Goal: Find specific page/section: Find specific page/section

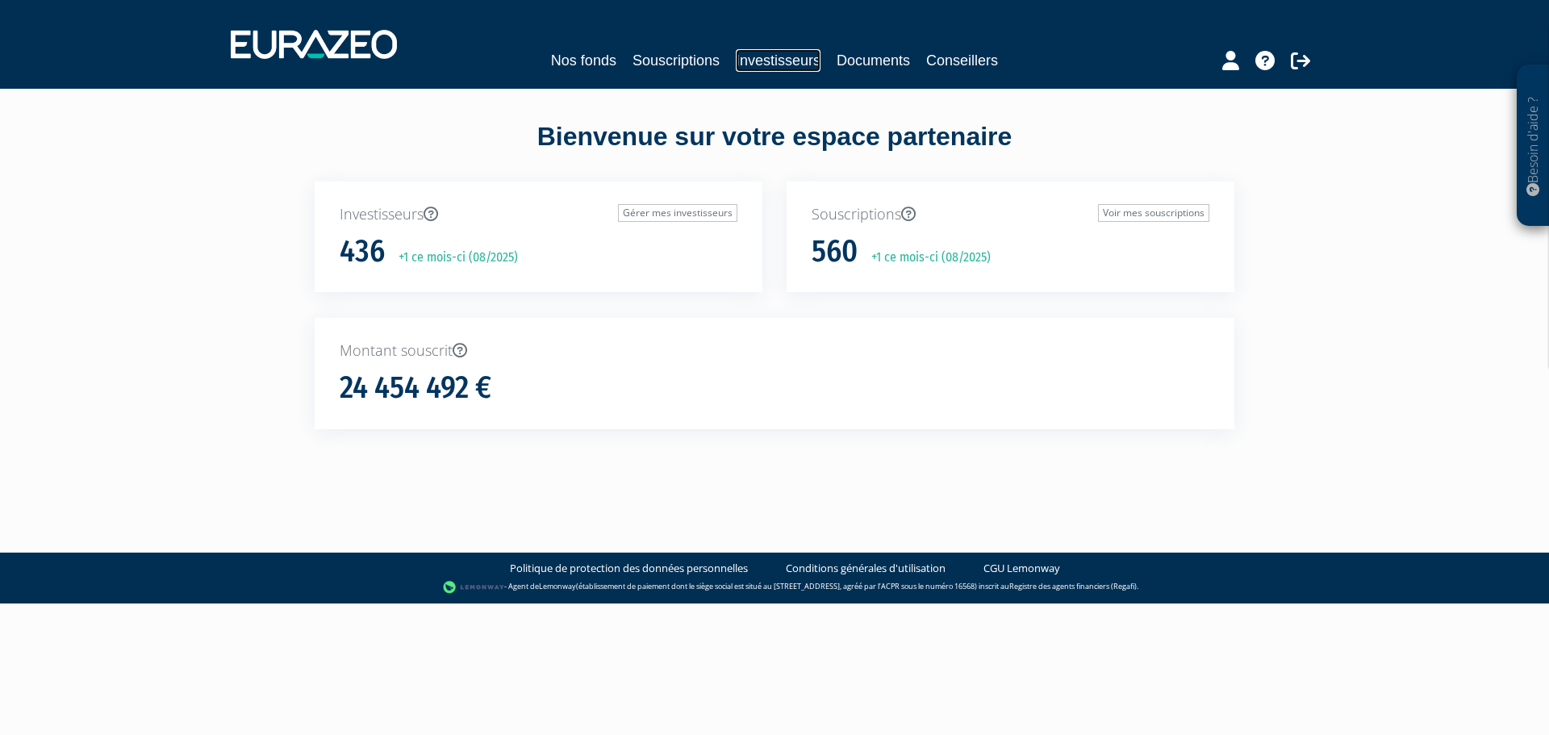
click at [767, 55] on link "Investisseurs" at bounding box center [778, 60] width 85 height 23
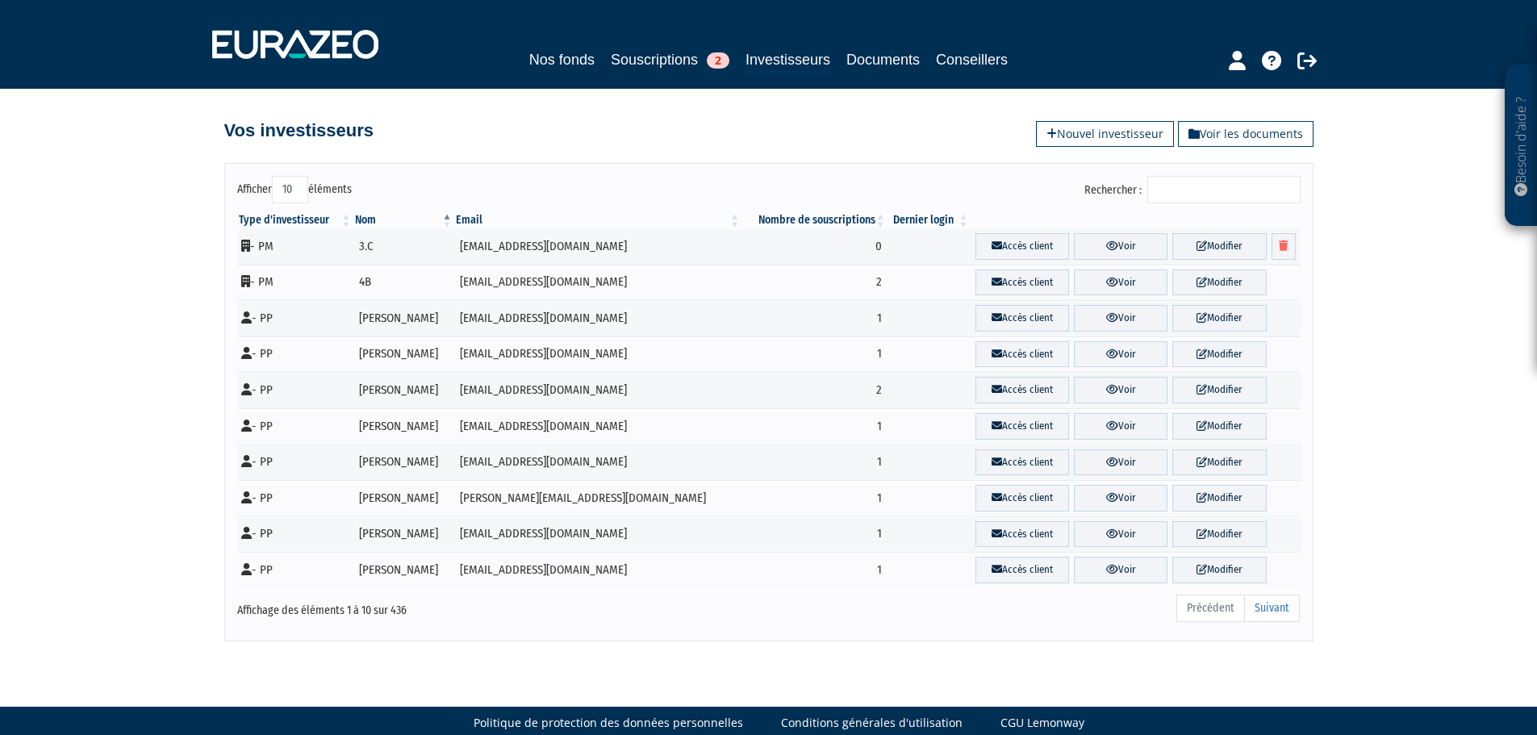
click at [1209, 191] on input "Rechercher :" at bounding box center [1223, 189] width 153 height 27
paste input "TRANCHAND L"
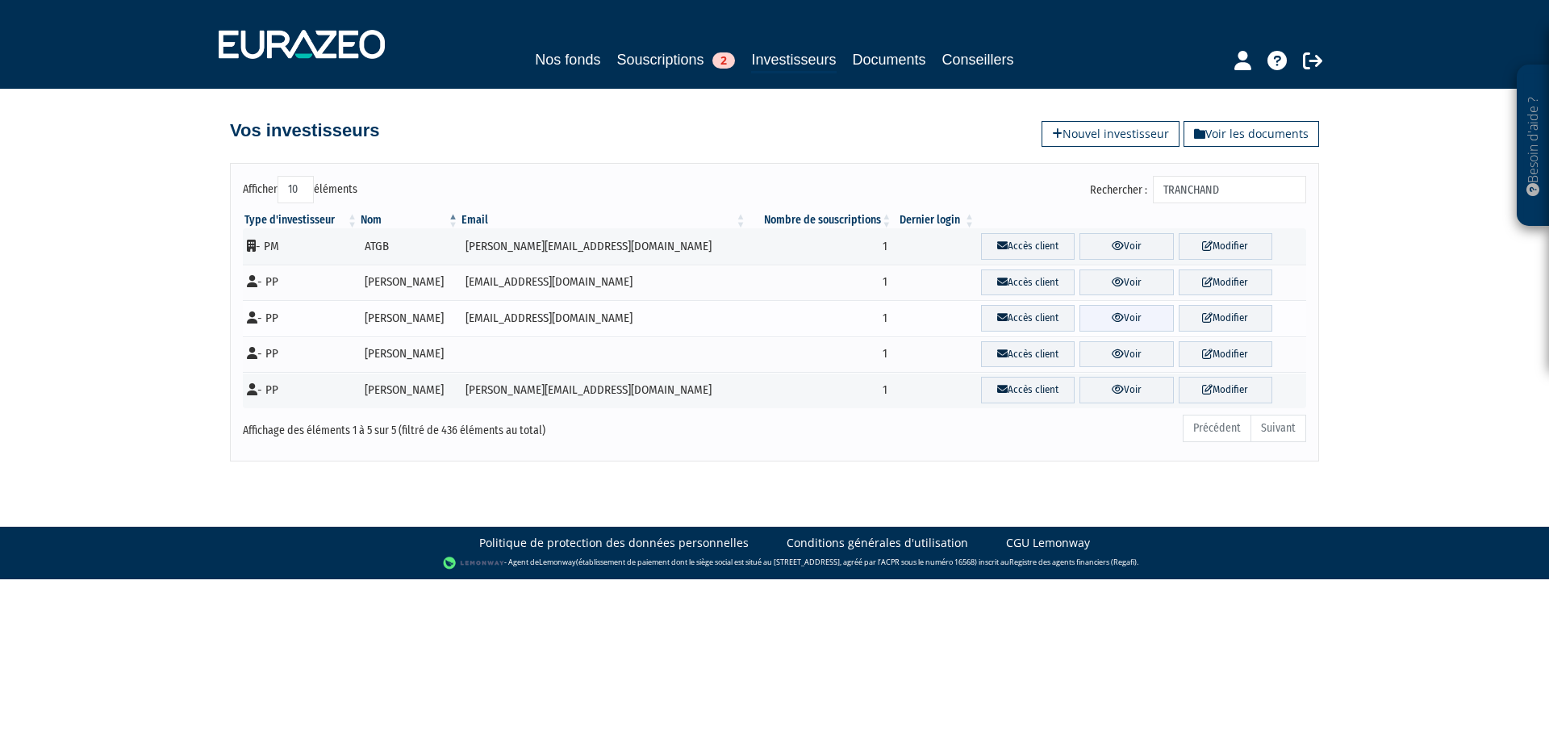
type input "TRANCHAND"
click at [1112, 321] on link "Voir" at bounding box center [1126, 318] width 94 height 27
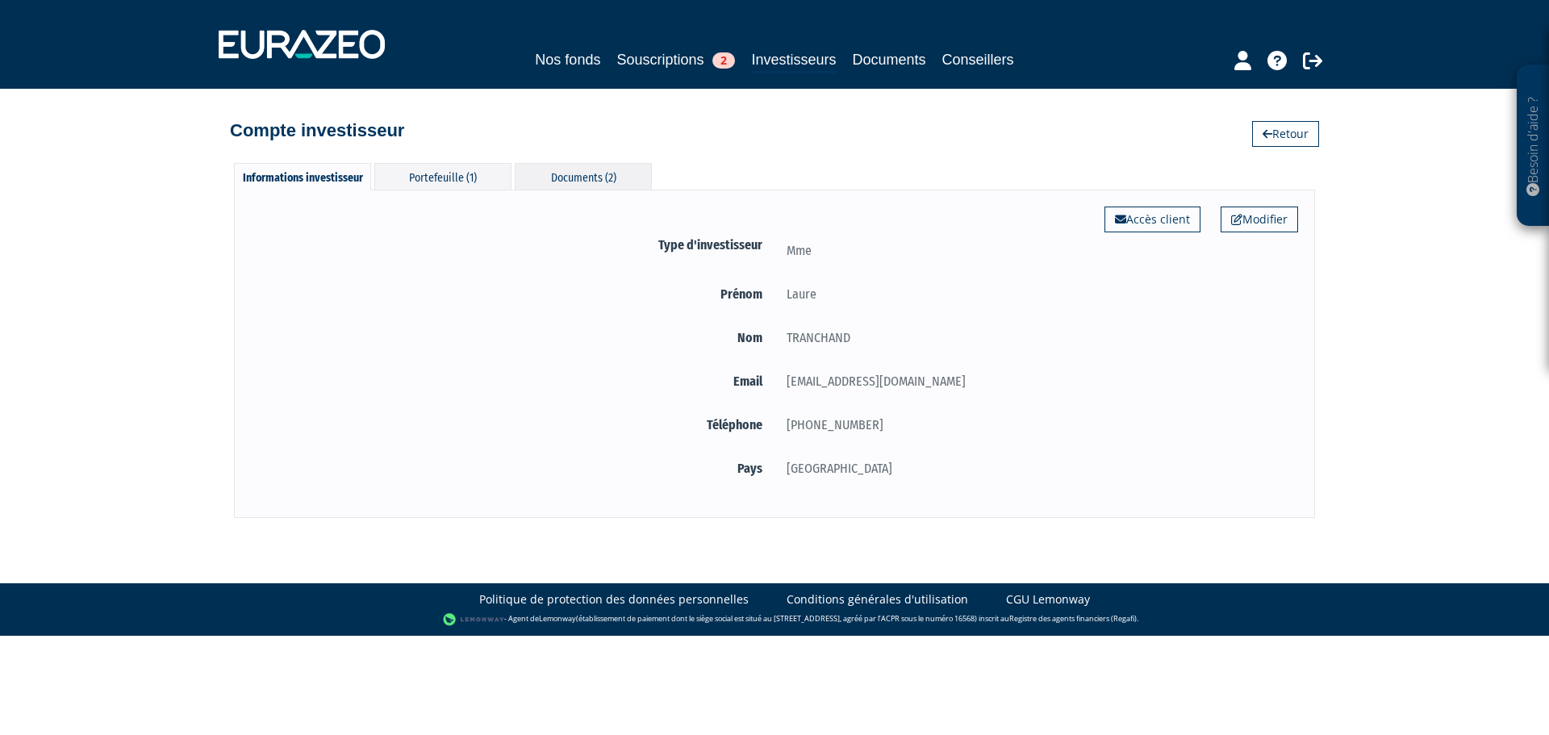
click at [566, 180] on div "Documents (2)" at bounding box center [583, 176] width 137 height 27
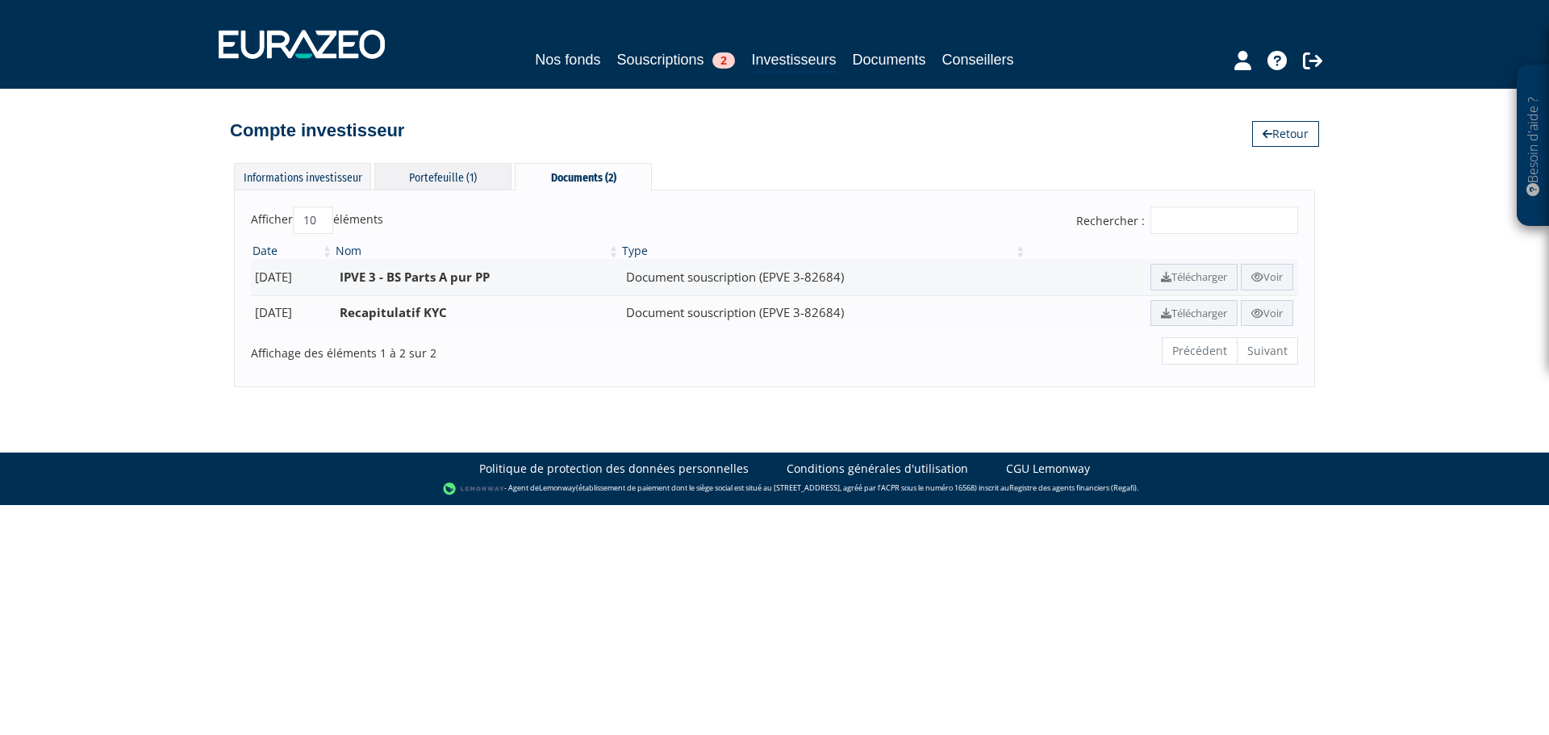
click at [431, 172] on div "Portefeuille (1)" at bounding box center [442, 176] width 137 height 27
